Goal: Navigation & Orientation: Find specific page/section

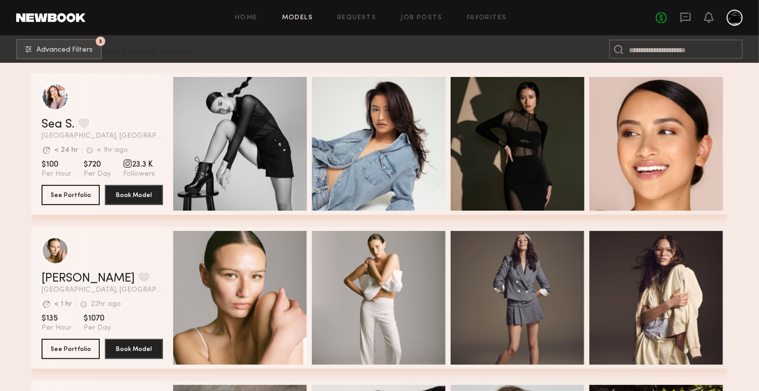
scroll to position [175, 0]
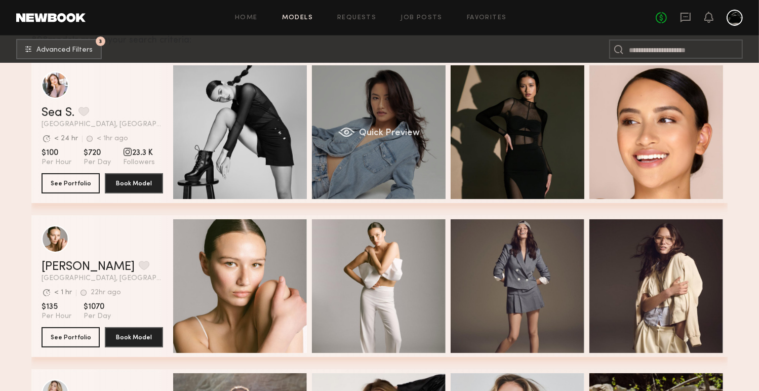
click at [358, 159] on div "Quick Preview" at bounding box center [379, 132] width 134 height 134
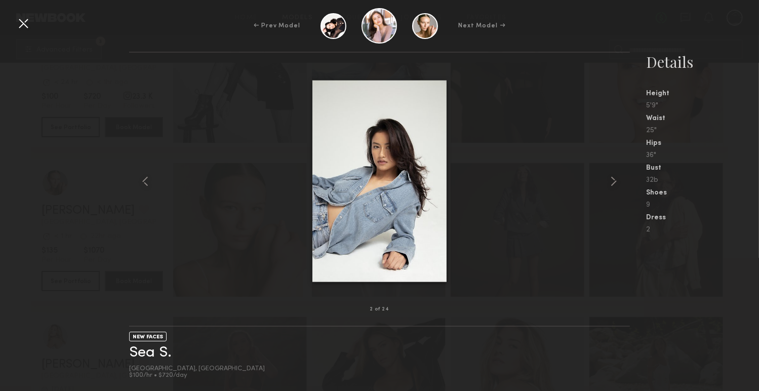
scroll to position [398, 0]
click at [26, 27] on div at bounding box center [23, 23] width 16 height 16
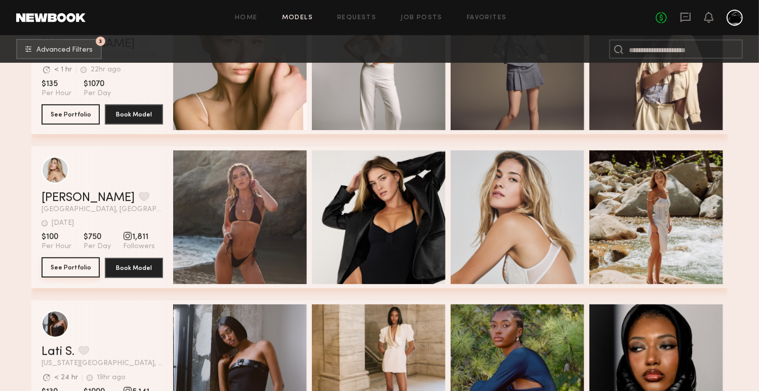
click at [78, 275] on button "See Portfolio" at bounding box center [71, 267] width 58 height 20
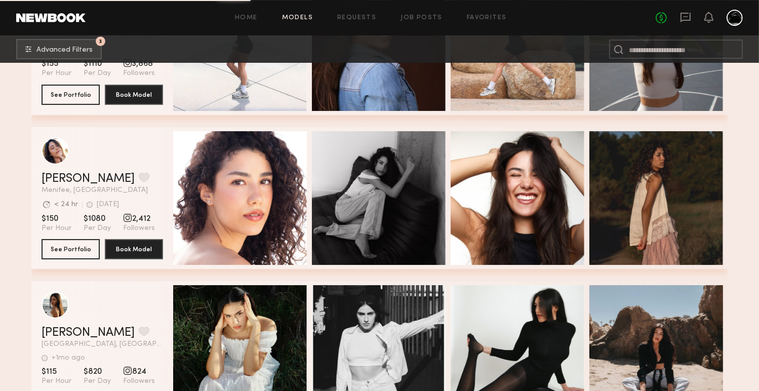
scroll to position [3567, 0]
